Goal: Task Accomplishment & Management: Complete application form

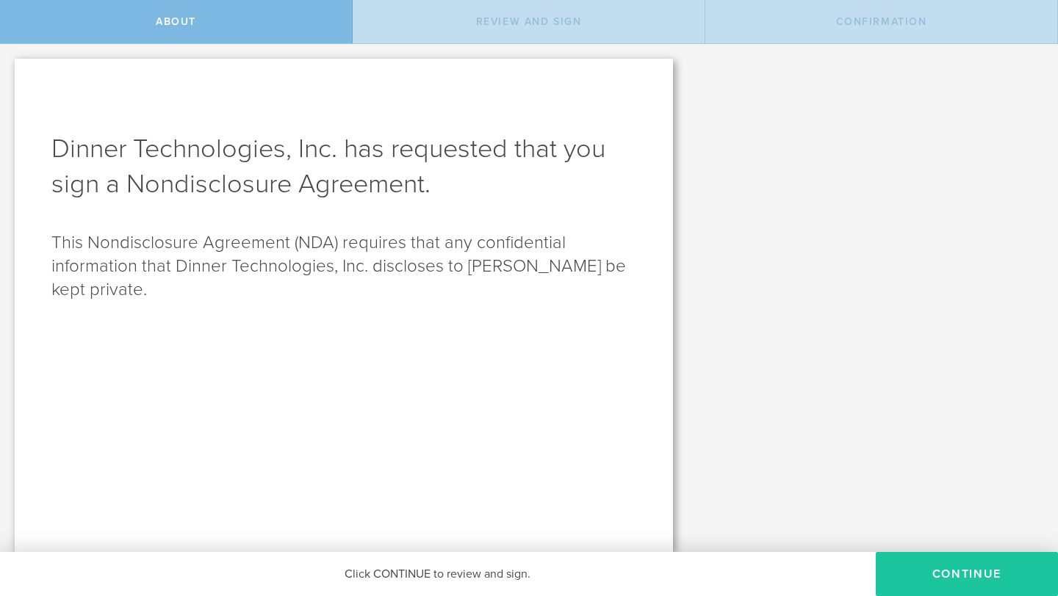
click at [911, 574] on button "Continue" at bounding box center [966, 574] width 182 height 44
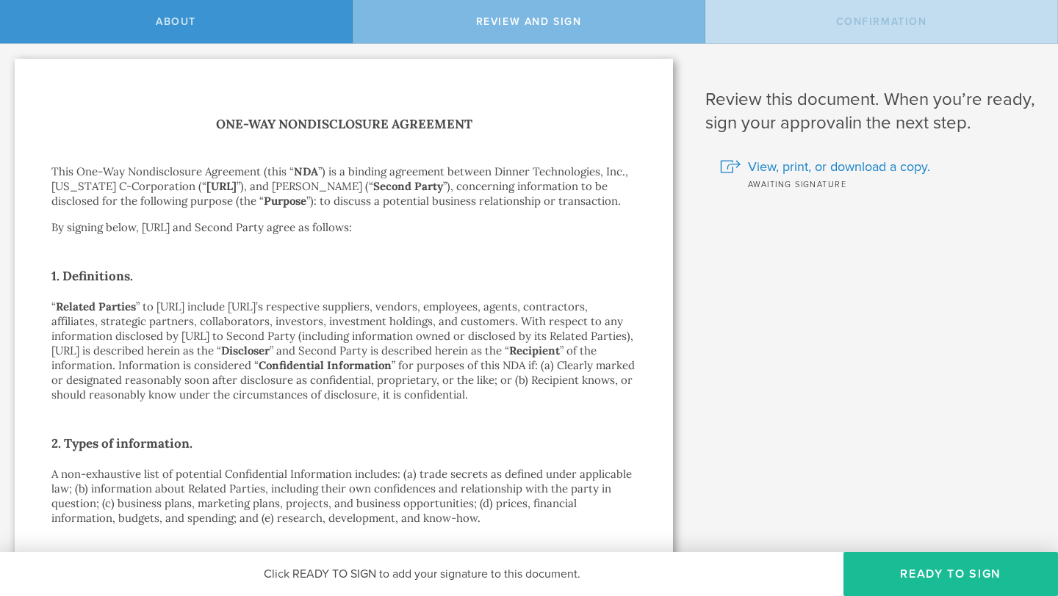
click at [769, 37] on div "Confirmation" at bounding box center [881, 21] width 353 height 43
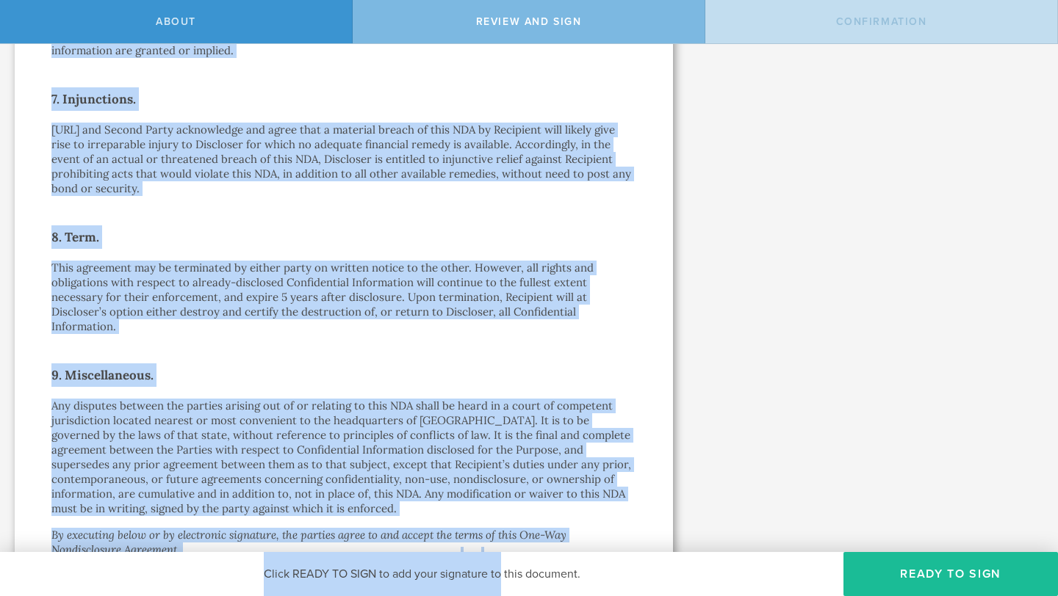
scroll to position [1237, 0]
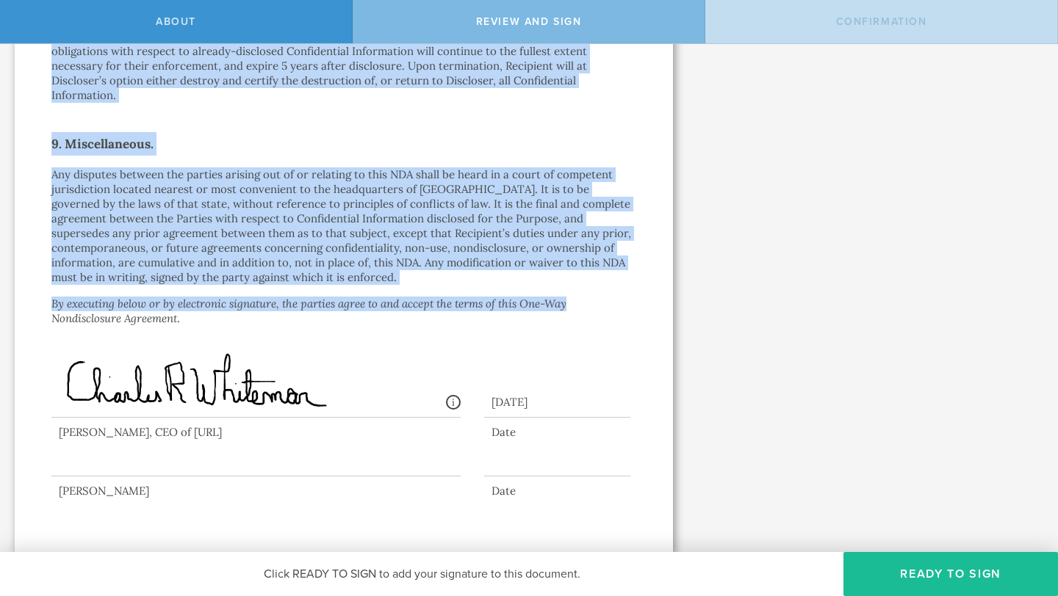
drag, startPoint x: 53, startPoint y: 170, endPoint x: 598, endPoint y: 303, distance: 561.1
copy div "Lore Ips-Dol Sitametconsec Adipiscin (elit “ SED ”) do e tempori utlaboree dolo…"
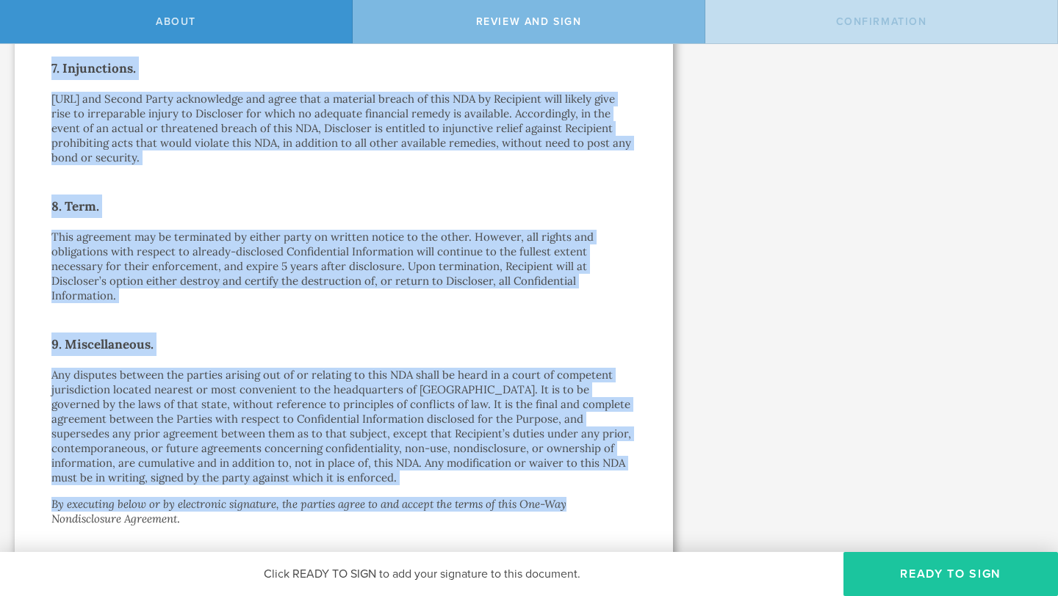
click at [904, 567] on button "Ready to Sign" at bounding box center [950, 574] width 214 height 44
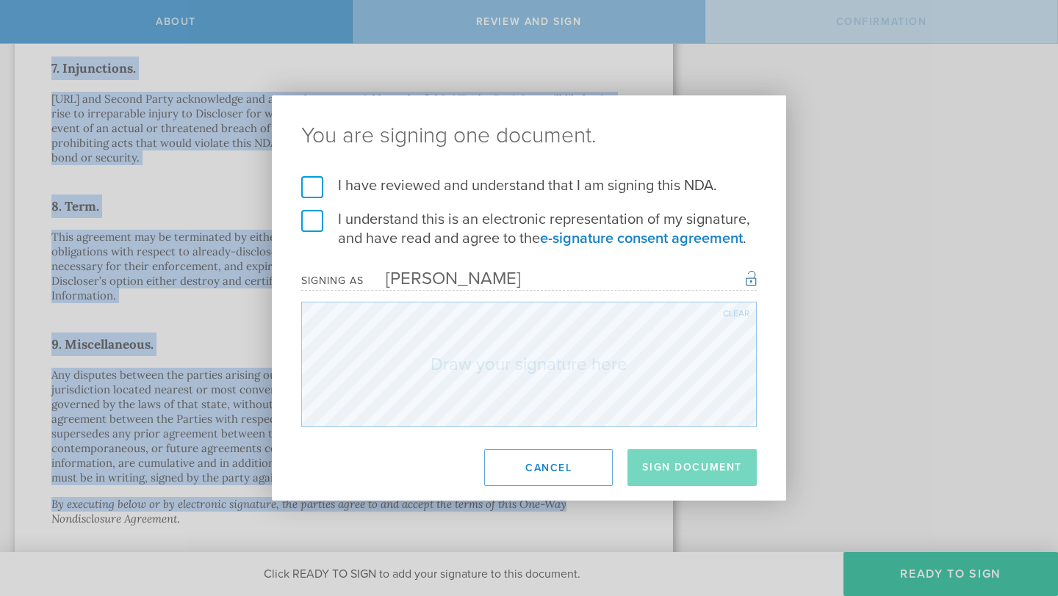
click at [315, 188] on label "I have reviewed and understand that I am signing this NDA." at bounding box center [528, 185] width 455 height 19
click at [0, 0] on input "I have reviewed and understand that I am signing this NDA." at bounding box center [0, 0] width 0 height 0
click at [311, 234] on label "I understand this is an electronic representation of my signature, and have rea…" at bounding box center [528, 229] width 455 height 38
click at [0, 0] on input "I understand this is an electronic representation of my signature, and have rea…" at bounding box center [0, 0] width 0 height 0
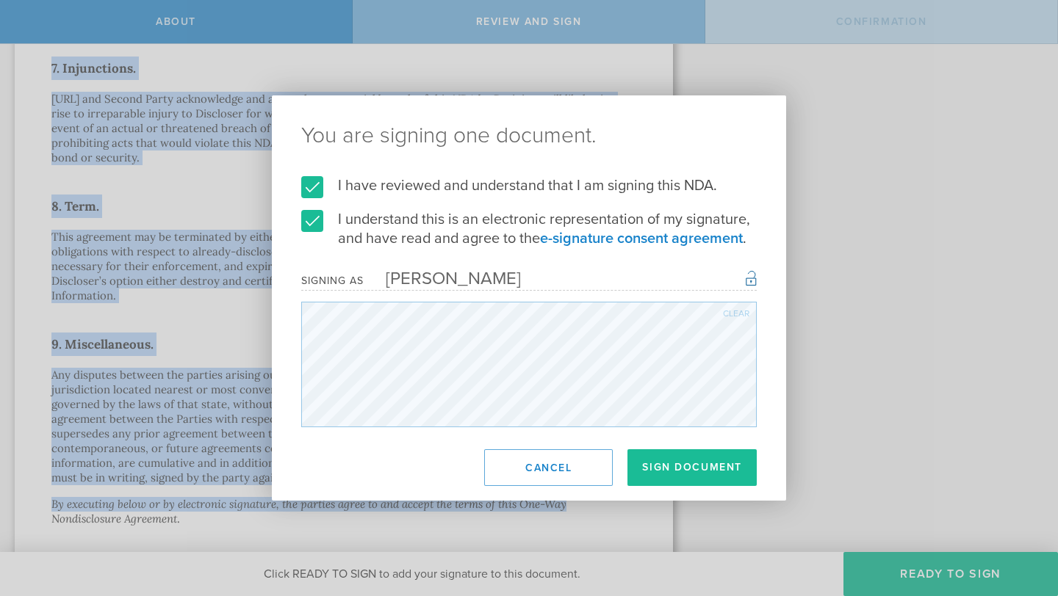
click at [735, 316] on div "Clear" at bounding box center [736, 313] width 26 height 9
click at [725, 309] on div "Clear" at bounding box center [736, 313] width 26 height 9
click at [730, 309] on div "Clear" at bounding box center [736, 313] width 26 height 9
click at [397, 453] on div "You are signing one document. I have reviewed and understand that I am signing …" at bounding box center [529, 297] width 514 height 405
click at [731, 309] on div "Clear" at bounding box center [736, 313] width 26 height 9
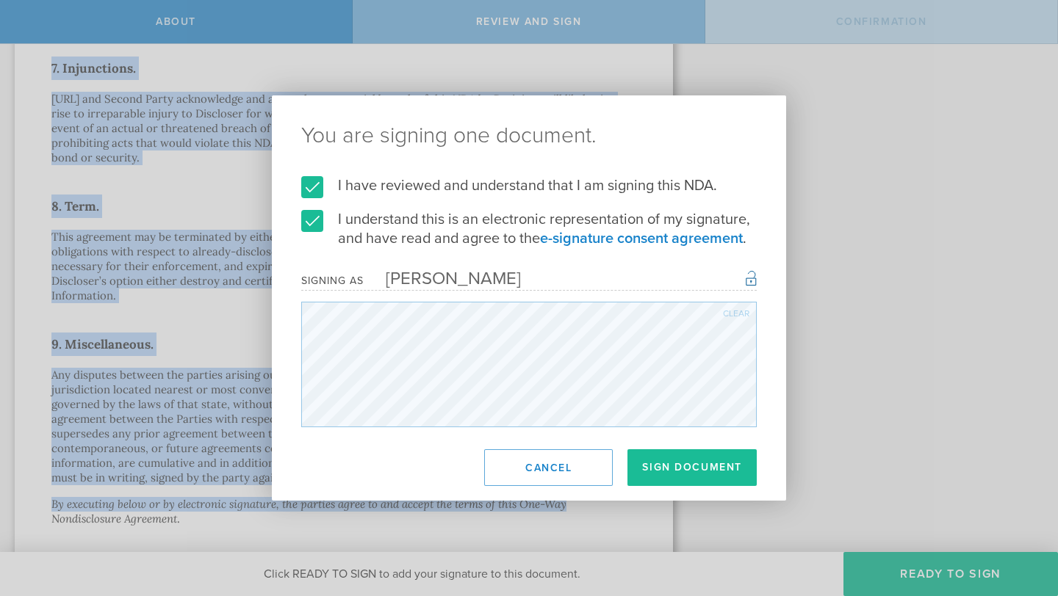
click at [737, 310] on div "Clear" at bounding box center [736, 313] width 26 height 9
click at [732, 311] on div "Clear" at bounding box center [736, 313] width 26 height 9
click at [732, 309] on div "Clear" at bounding box center [736, 313] width 26 height 9
click at [736, 310] on div "Clear" at bounding box center [736, 313] width 26 height 9
click at [673, 463] on button "Sign Document" at bounding box center [691, 467] width 129 height 37
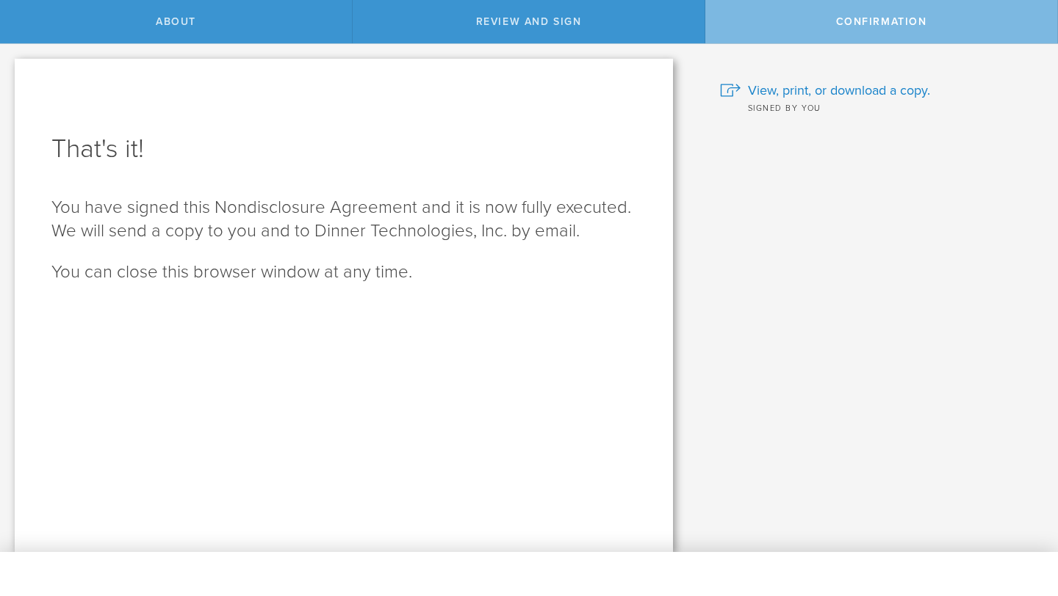
scroll to position [0, 0]
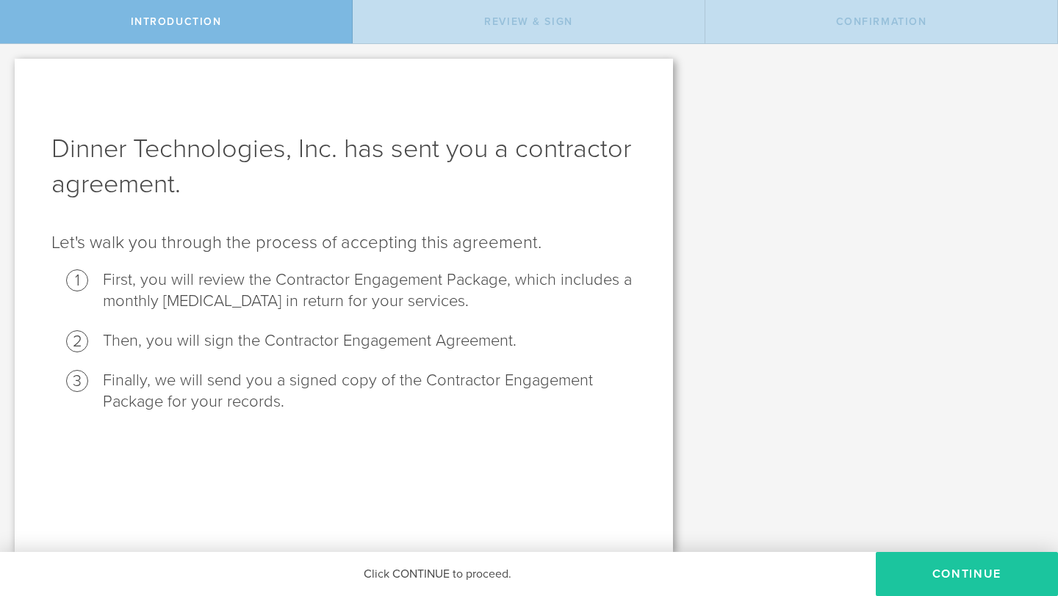
click at [919, 574] on button "Continue" at bounding box center [966, 574] width 182 height 44
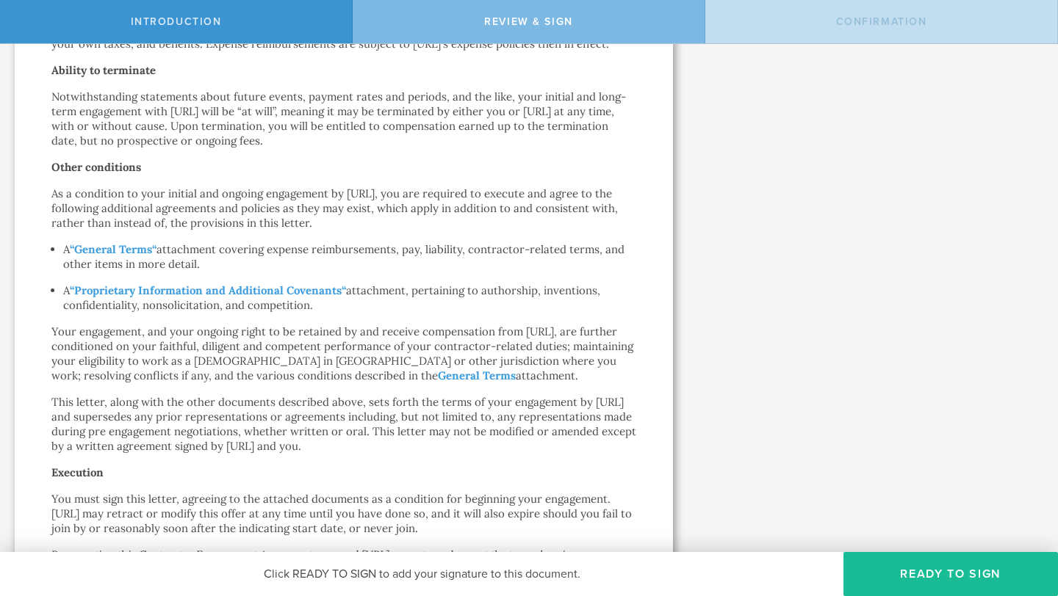
scroll to position [762, 0]
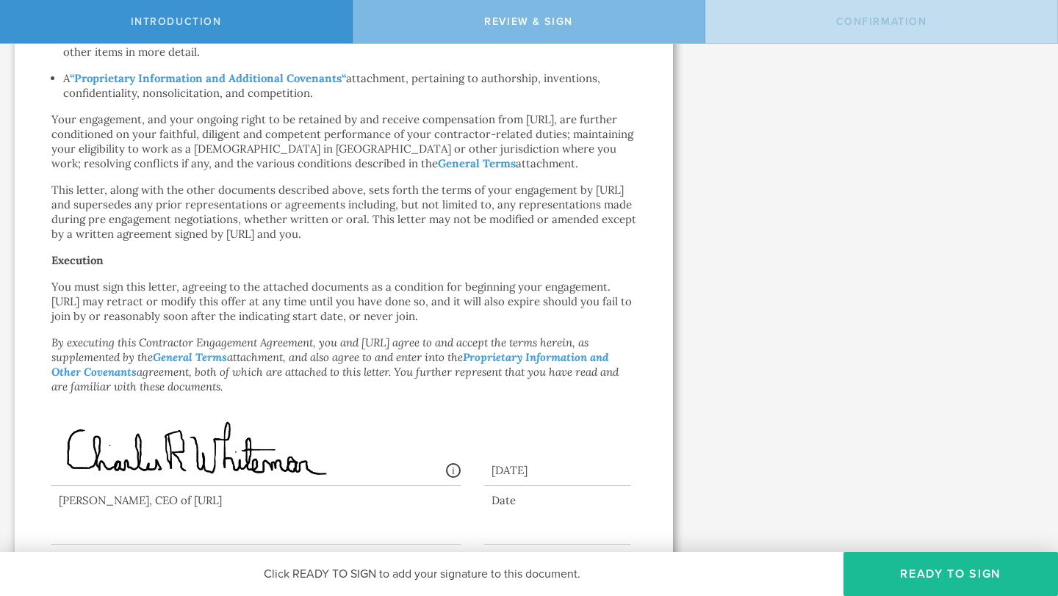
click at [221, 402] on div "Signed By: Charles Richard Whiteman charlesrwhiteman@gmail.com IP: 2600:1700:18…" at bounding box center [255, 435] width 409 height 102
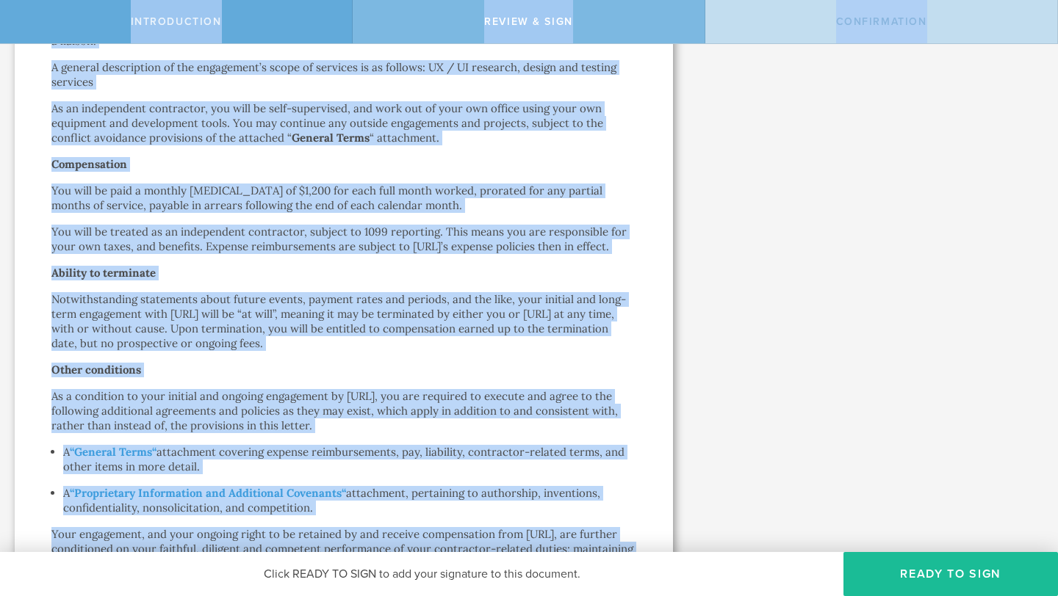
scroll to position [0, 0]
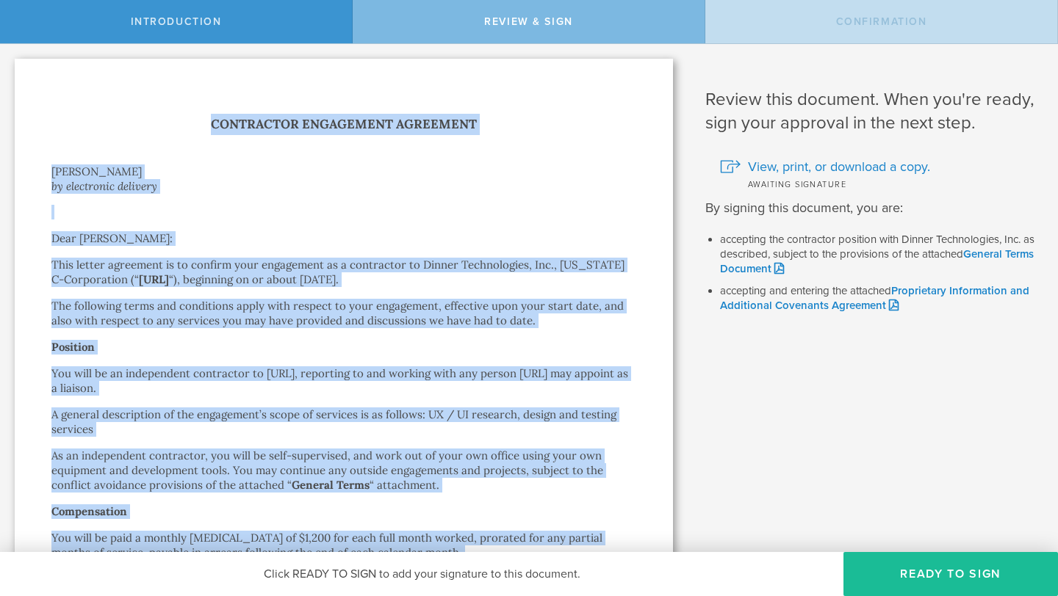
drag, startPoint x: 226, startPoint y: 403, endPoint x: 69, endPoint y: 131, distance: 314.5
copy div "Contractor Engagement Agreement Jhanvi Rajeshirke by electronic delivery Dear J…"
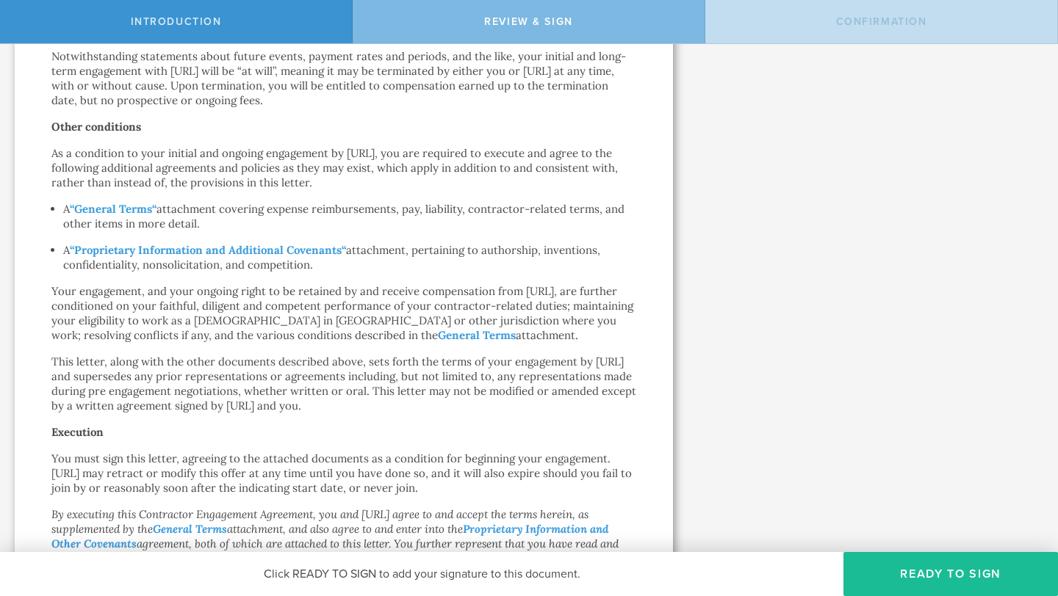
scroll to position [577, 0]
